Goal: Transaction & Acquisition: Purchase product/service

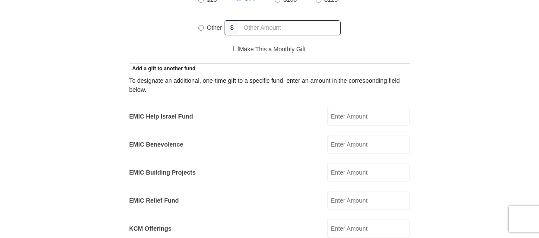
scroll to position [518, 0]
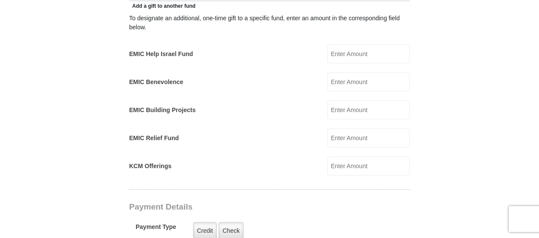
click at [333, 44] on input "EMIC Help Israel Fund" at bounding box center [368, 53] width 82 height 19
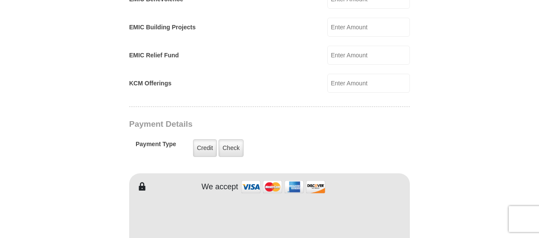
scroll to position [604, 0]
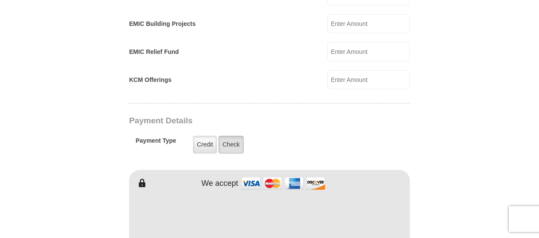
type input "104.85"
click at [235, 136] on label "Check" at bounding box center [230, 145] width 25 height 18
click at [0, 0] on input "Check" at bounding box center [0, 0] width 0 height 0
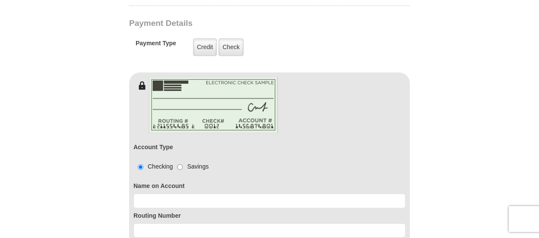
scroll to position [734, 0]
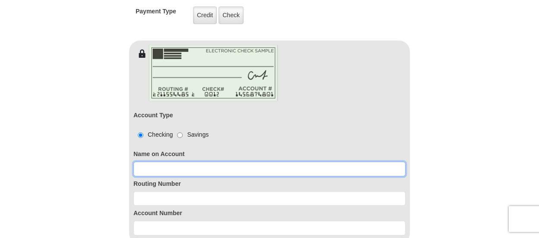
click at [186, 162] on input at bounding box center [269, 169] width 272 height 15
type input "[PERSON_NAME]"
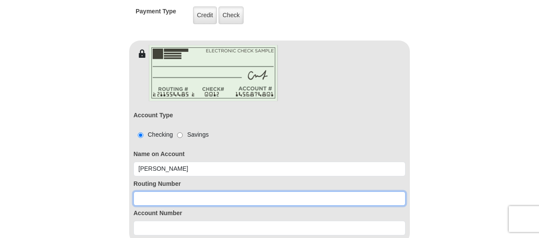
click at [231, 192] on input at bounding box center [269, 199] width 272 height 15
click at [187, 192] on input at bounding box center [269, 199] width 272 height 15
paste input "322078341"
type input "322078341"
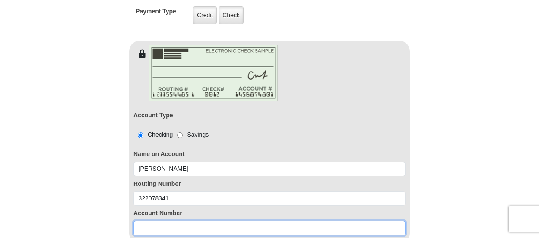
click at [183, 221] on input at bounding box center [269, 228] width 272 height 15
click at [168, 221] on input "10004554550" at bounding box center [269, 228] width 272 height 15
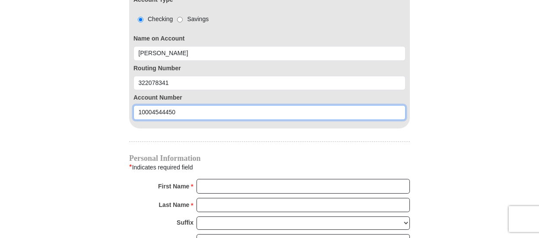
scroll to position [863, 0]
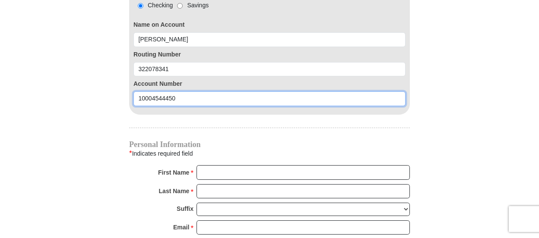
type input "10004544450"
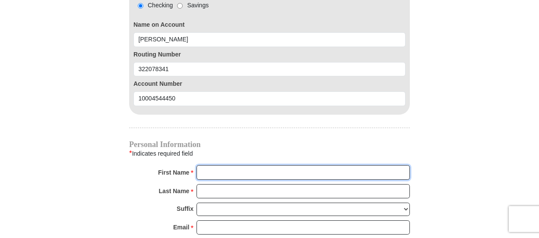
click at [246, 165] on input "First Name *" at bounding box center [302, 172] width 213 height 15
type input "[PERSON_NAME]"
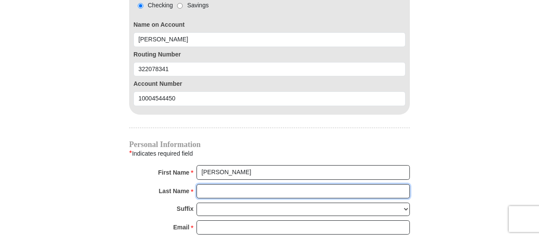
click at [253, 184] on input "Last Name *" at bounding box center [302, 191] width 213 height 15
type input "[PERSON_NAME]"
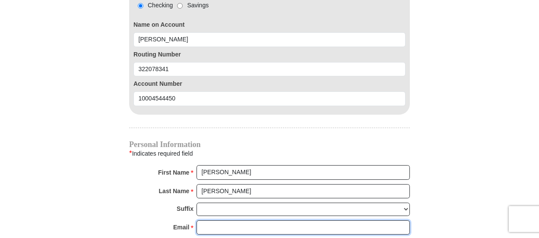
click at [251, 221] on input "Email *" at bounding box center [302, 228] width 213 height 15
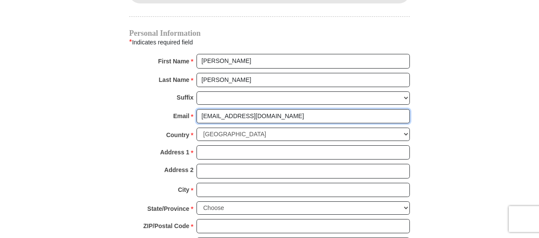
scroll to position [993, 0]
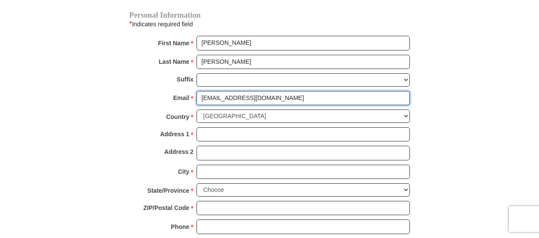
type input "[EMAIL_ADDRESS][DOMAIN_NAME]"
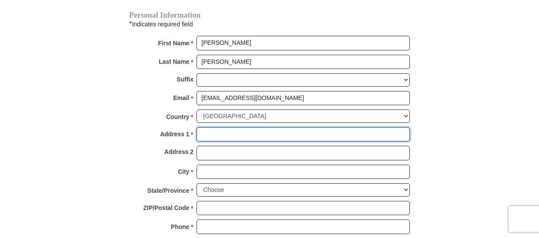
click at [251, 127] on input "Address 1 *" at bounding box center [302, 134] width 213 height 15
type input "[STREET_ADDRESS]"
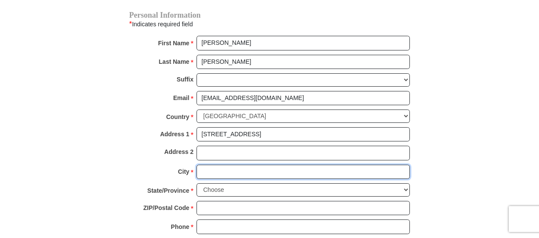
click at [238, 165] on input "City *" at bounding box center [302, 172] width 213 height 15
type input "[GEOGRAPHIC_DATA]"
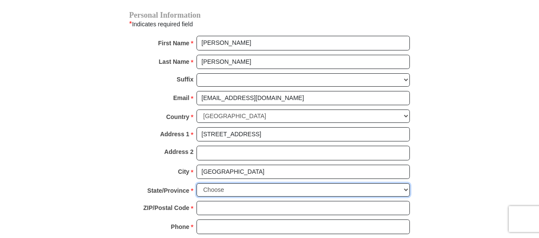
click at [407, 183] on select "Choose [US_STATE] [US_STATE] [US_STATE] [US_STATE] [US_STATE] Armed Forces Amer…" at bounding box center [302, 189] width 213 height 13
select select "CA"
click at [196, 183] on select "Choose [US_STATE] [US_STATE] [US_STATE] [US_STATE] [US_STATE] Armed Forces Amer…" at bounding box center [302, 189] width 213 height 13
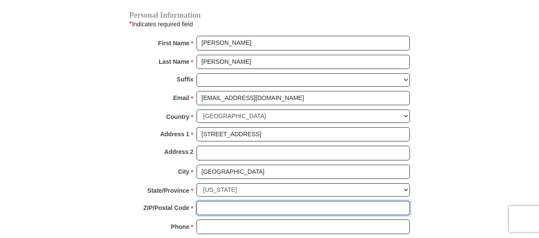
click at [233, 201] on input "ZIP/Postal Code *" at bounding box center [302, 208] width 213 height 15
type input "91343"
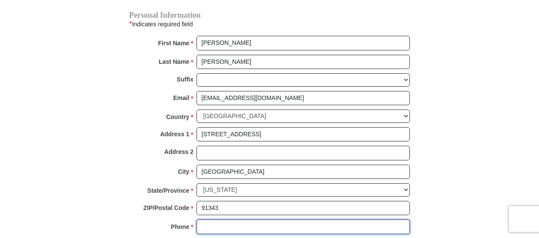
click at [233, 220] on input "Phone * *" at bounding box center [302, 227] width 213 height 15
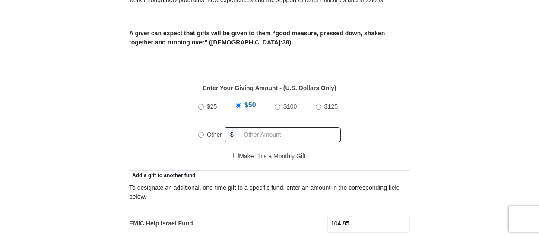
scroll to position [345, 0]
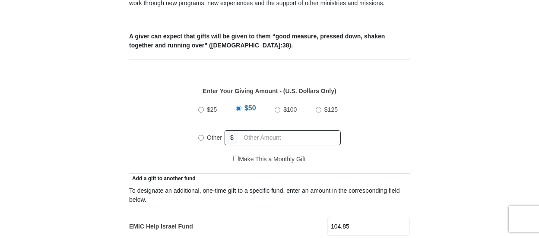
type input "[PHONE_NUMBER]"
click at [199, 135] on input "Other" at bounding box center [201, 138] width 6 height 6
radio input "true"
click at [290, 130] on input "text" at bounding box center [291, 137] width 99 height 15
type input "8"
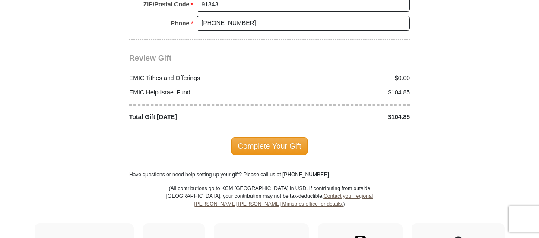
scroll to position [1209, 0]
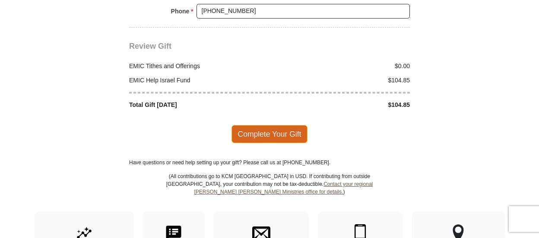
click at [266, 125] on span "Complete Your Gift" at bounding box center [269, 134] width 76 height 18
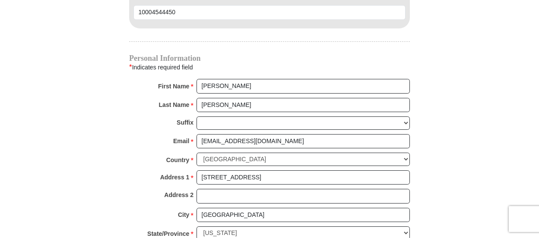
scroll to position [777, 0]
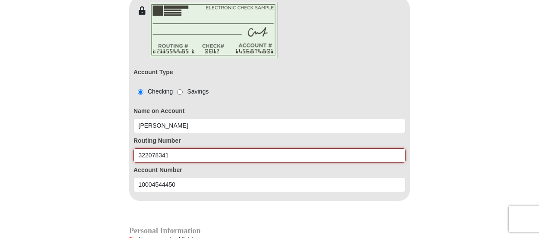
click at [139, 148] on input "322078341" at bounding box center [269, 155] width 272 height 15
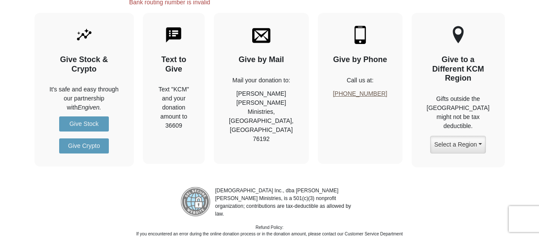
scroll to position [1252, 0]
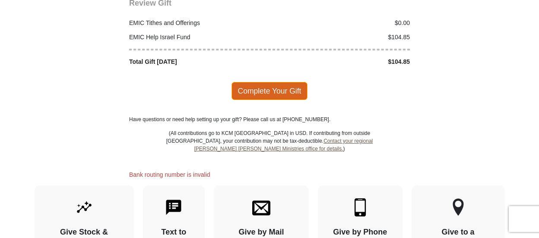
type input "322078341"
click at [262, 82] on span "Complete Your Gift" at bounding box center [269, 91] width 76 height 18
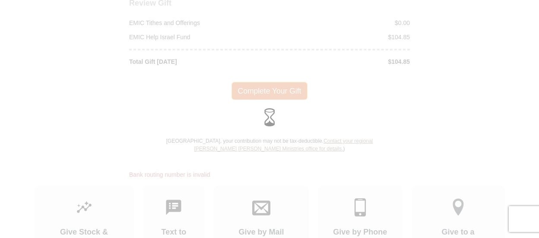
scroll to position [1222, 0]
